Goal: Book appointment/travel/reservation

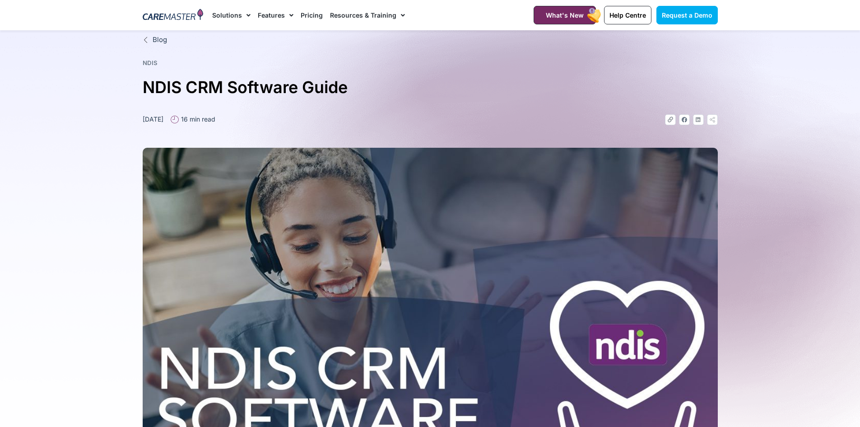
click at [312, 15] on link "Pricing" at bounding box center [312, 15] width 22 height 30
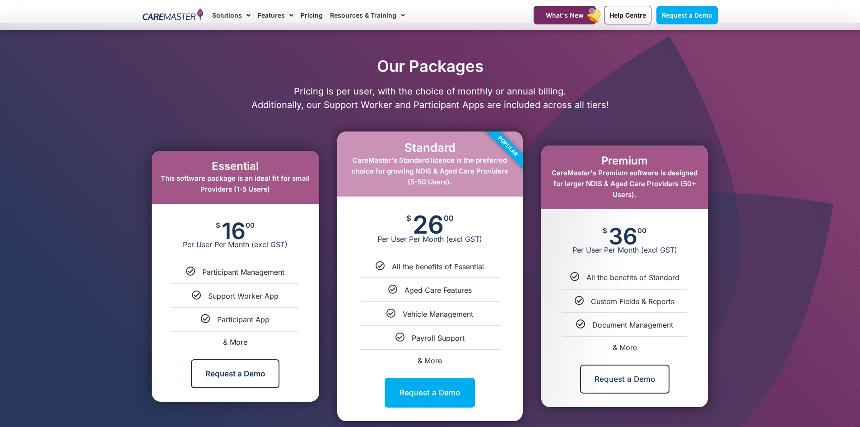
scroll to position [391, 0]
